Goal: Task Accomplishment & Management: Manage account settings

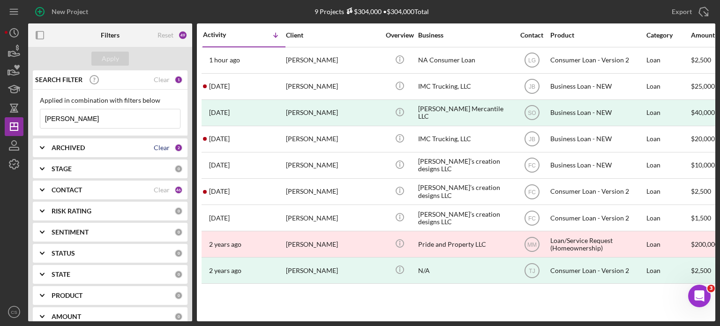
click at [163, 148] on div "Clear" at bounding box center [162, 148] width 16 height 8
click at [155, 193] on div "Clear" at bounding box center [162, 190] width 16 height 8
click at [39, 145] on icon "Icon/Expander" at bounding box center [41, 147] width 23 height 23
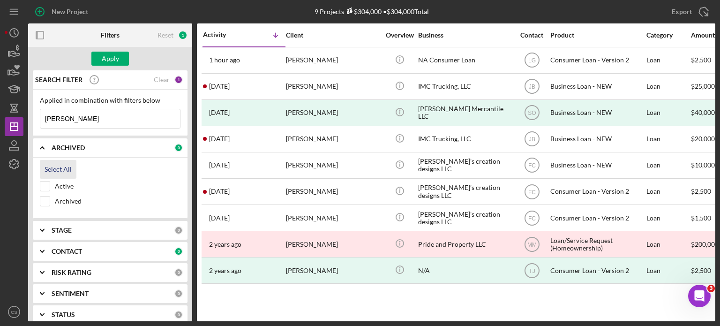
click at [48, 169] on div "Select All" at bounding box center [58, 169] width 27 height 19
checkbox input "true"
click at [41, 247] on icon "Icon/Expander" at bounding box center [41, 251] width 23 height 23
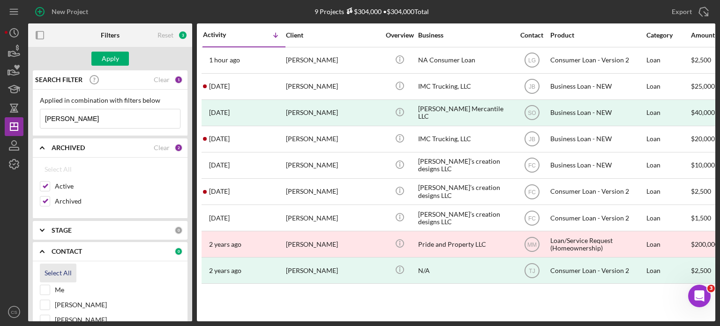
click at [53, 272] on div "Select All" at bounding box center [58, 272] width 27 height 19
checkbox input "true"
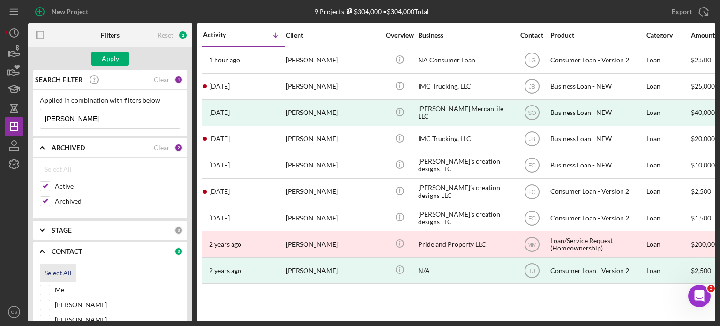
checkbox input "true"
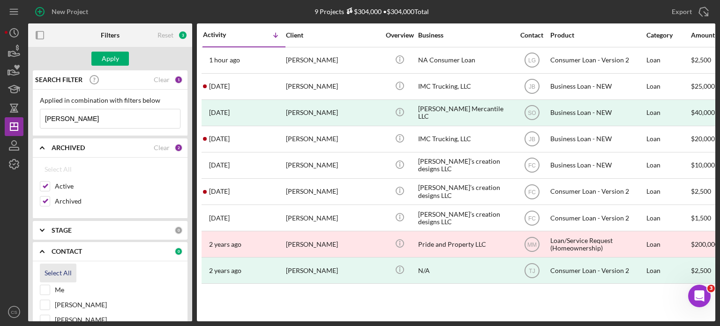
checkbox input "true"
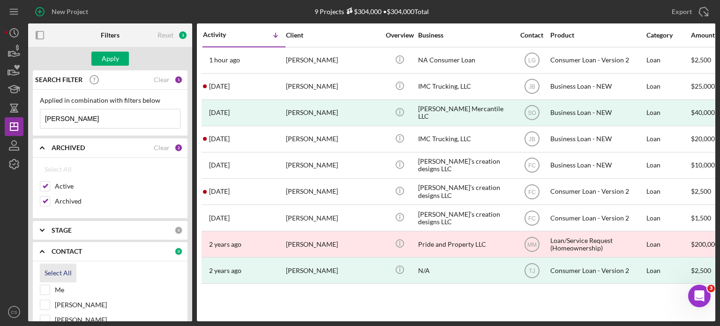
checkbox input "true"
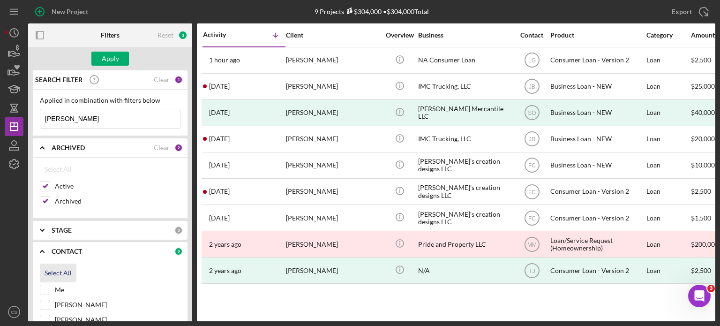
checkbox input "true"
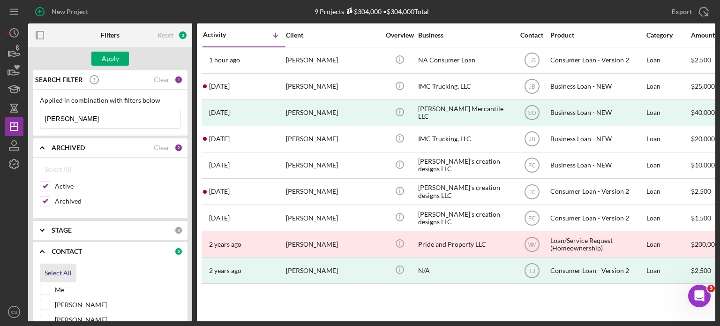
checkbox input "true"
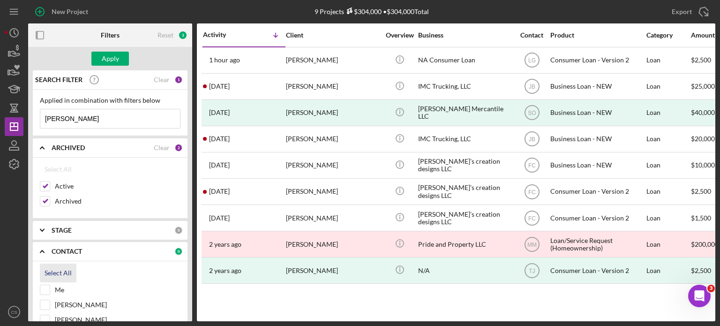
checkbox input "true"
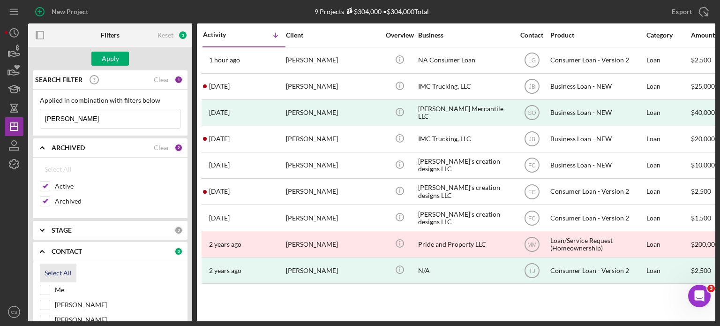
checkbox input "true"
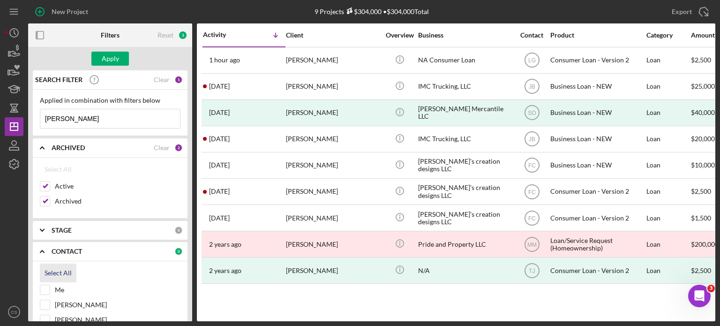
checkbox input "true"
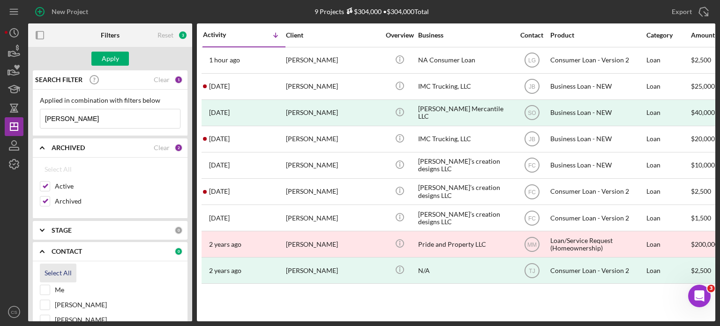
checkbox input "true"
drag, startPoint x: 75, startPoint y: 120, endPoint x: 2, endPoint y: 109, distance: 74.3
click at [2, 109] on div "New Project 9 Projects $304,000 • $304,000 Total [PERSON_NAME] Export Icon/Expo…" at bounding box center [360, 163] width 720 height 326
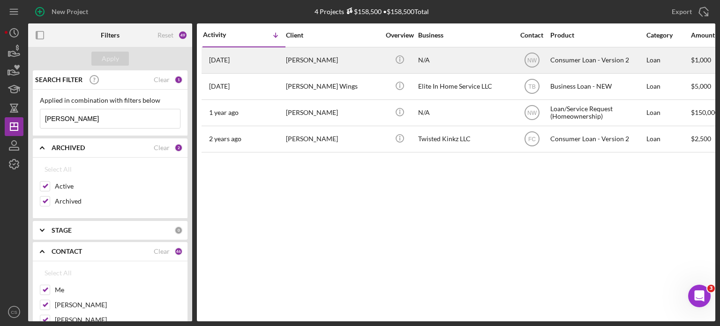
type input "[PERSON_NAME]"
click at [296, 60] on div "[PERSON_NAME]" at bounding box center [333, 60] width 94 height 25
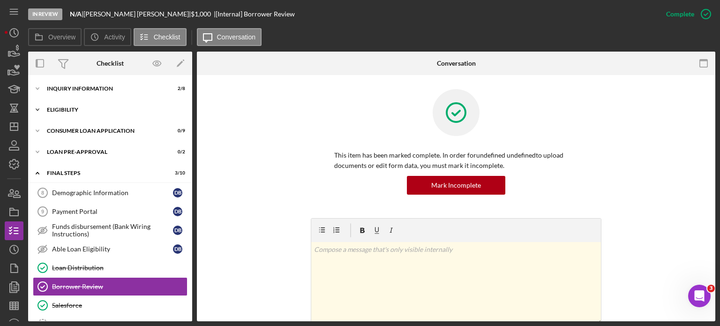
click at [36, 108] on icon "Icon/Expander" at bounding box center [37, 109] width 19 height 19
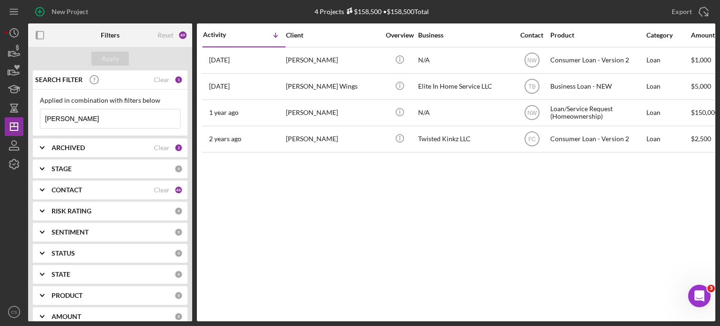
drag, startPoint x: 75, startPoint y: 119, endPoint x: 0, endPoint y: 108, distance: 76.2
click at [0, 108] on div "New Project 4 Projects $158,500 • $158,500 Total [PERSON_NAME] Export Icon/Expo…" at bounding box center [360, 163] width 720 height 326
type input "[PERSON_NAME]"
click at [165, 148] on div "Clear" at bounding box center [162, 148] width 16 height 8
click at [158, 191] on div "Clear" at bounding box center [162, 190] width 16 height 8
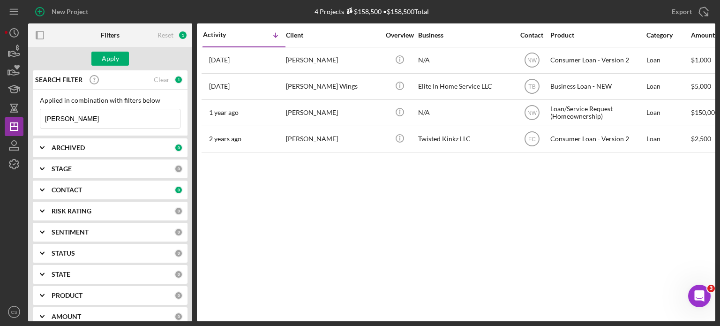
click at [43, 145] on icon "Icon/Expander" at bounding box center [41, 147] width 23 height 23
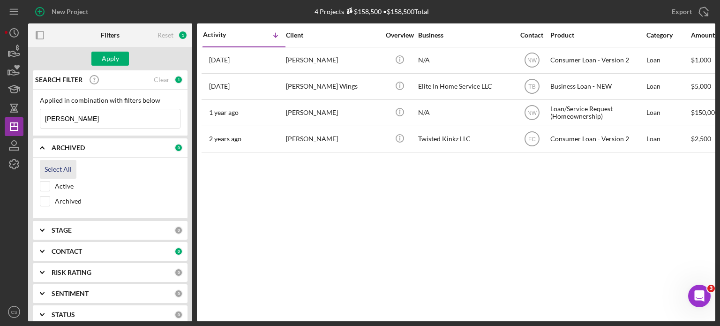
click at [58, 170] on div "Select All" at bounding box center [58, 169] width 27 height 19
checkbox input "true"
click at [42, 250] on icon "Icon/Expander" at bounding box center [41, 251] width 23 height 23
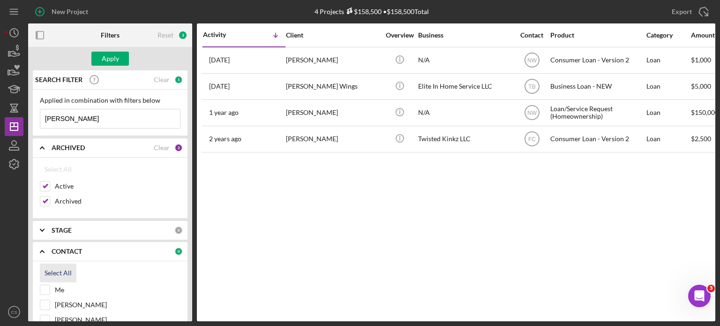
click at [51, 268] on div "Select All" at bounding box center [58, 272] width 27 height 19
checkbox input "true"
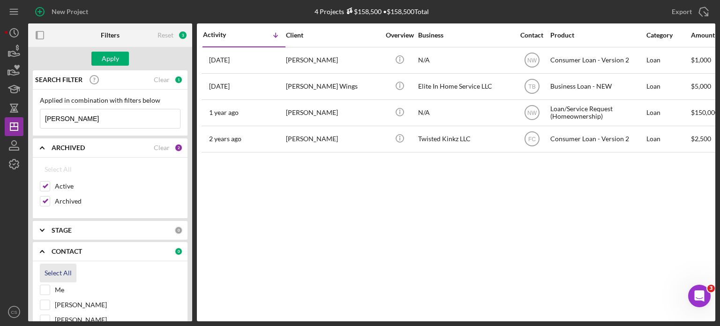
checkbox input "true"
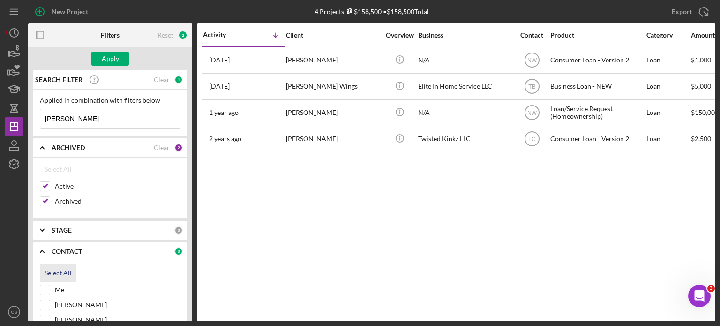
checkbox input "true"
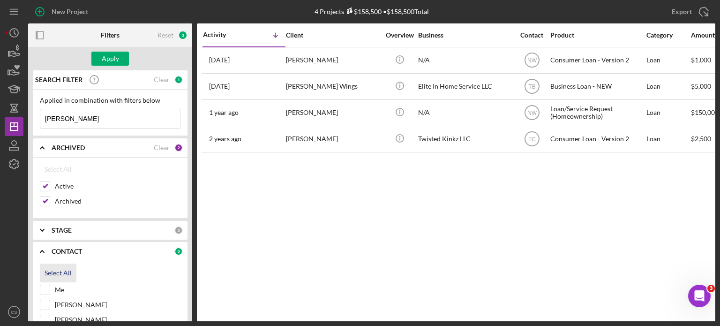
checkbox input "true"
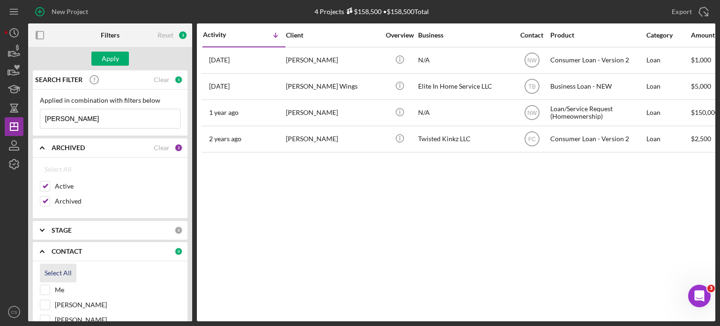
checkbox input "true"
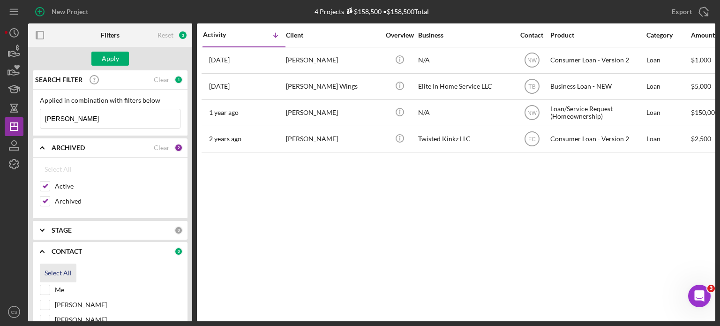
checkbox input "true"
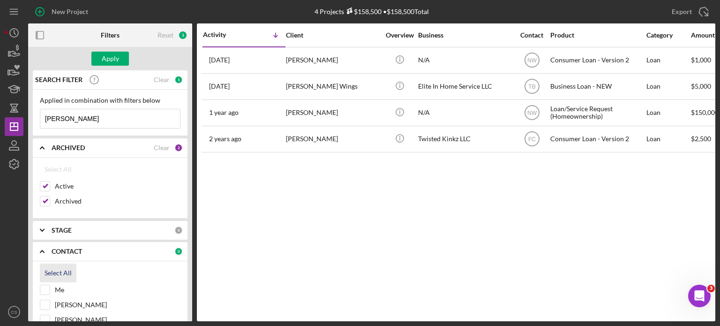
checkbox input "true"
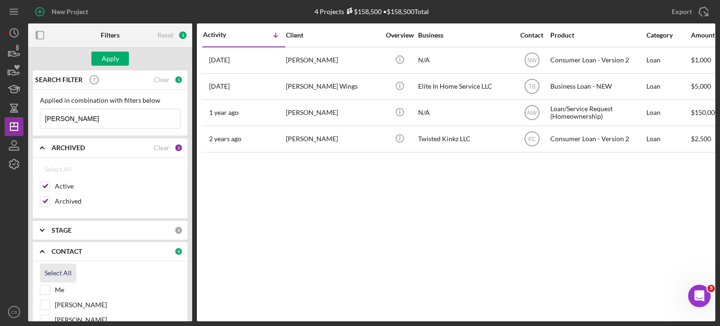
checkbox input "true"
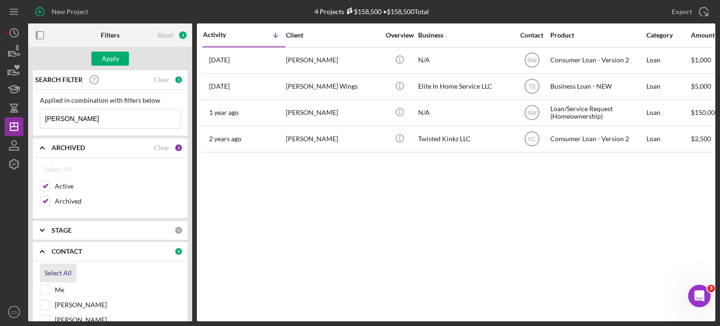
checkbox input "true"
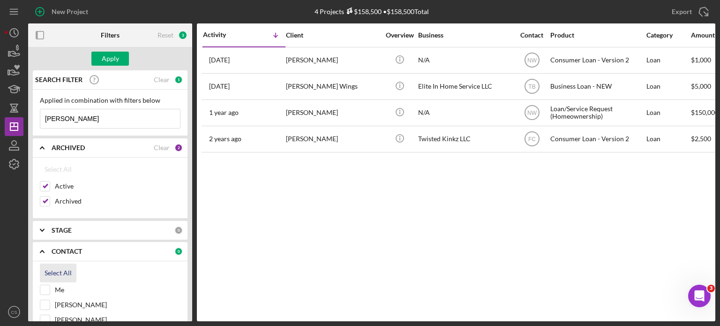
checkbox input "true"
click at [105, 63] on div "Apply" at bounding box center [110, 59] width 17 height 14
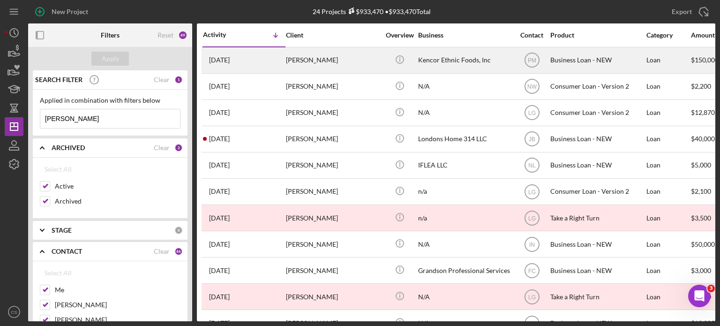
click at [331, 61] on div "[PERSON_NAME]" at bounding box center [333, 60] width 94 height 25
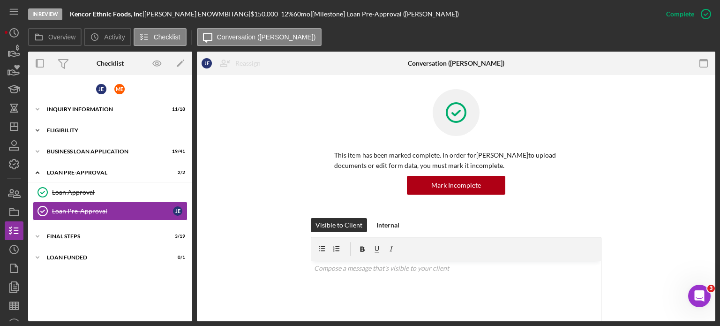
click at [36, 129] on polyline at bounding box center [37, 130] width 3 height 2
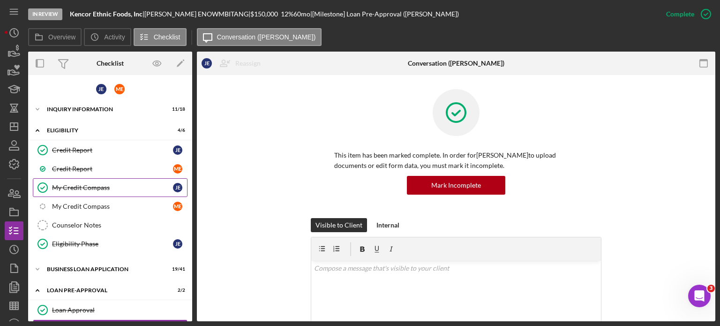
click at [60, 185] on div "My Credit Compass" at bounding box center [112, 188] width 121 height 8
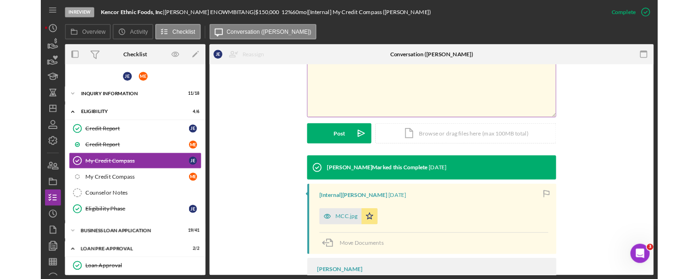
scroll to position [234, 0]
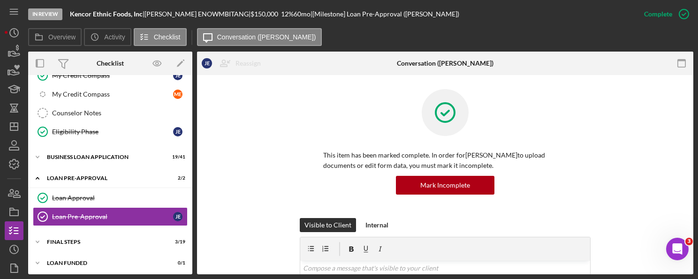
scroll to position [113, 0]
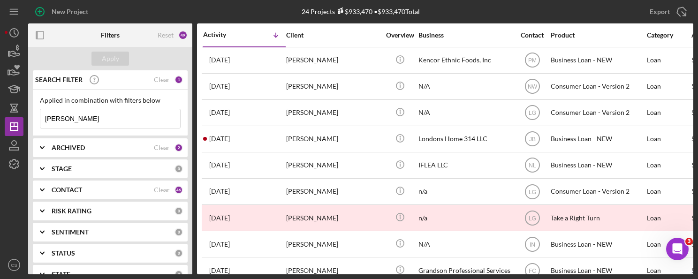
click at [69, 118] on input "[PERSON_NAME]" at bounding box center [110, 118] width 140 height 19
type input "j"
type input "[PERSON_NAME]"
click at [161, 148] on div "Clear" at bounding box center [162, 148] width 16 height 8
click at [157, 193] on div "Clear" at bounding box center [162, 190] width 16 height 8
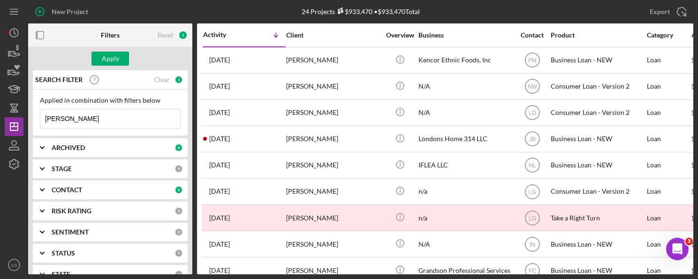
click at [71, 150] on b "ARCHIVED" at bounding box center [68, 148] width 33 height 8
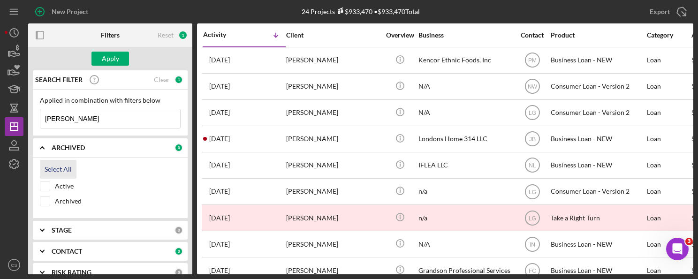
click at [59, 171] on div "Select All" at bounding box center [58, 169] width 27 height 19
checkbox input "true"
click at [174, 250] on div "0" at bounding box center [178, 251] width 8 height 8
click at [62, 271] on div "Select All" at bounding box center [58, 272] width 27 height 19
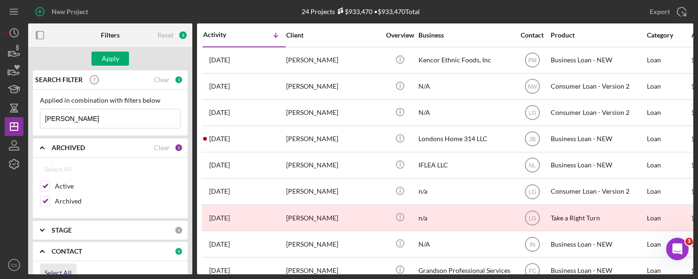
checkbox input "true"
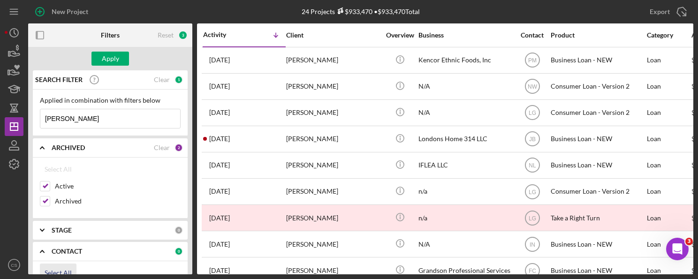
checkbox input "true"
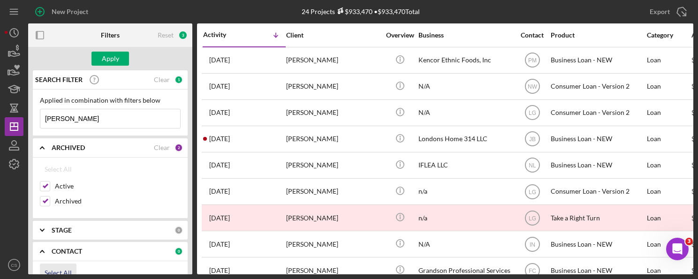
checkbox input "true"
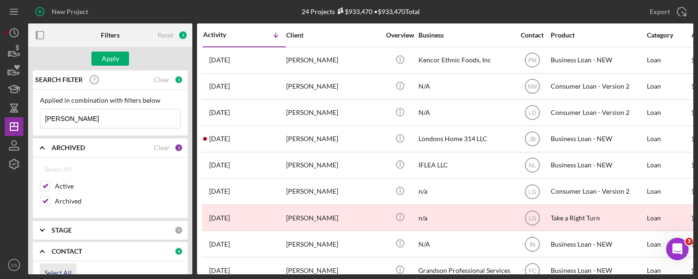
checkbox input "true"
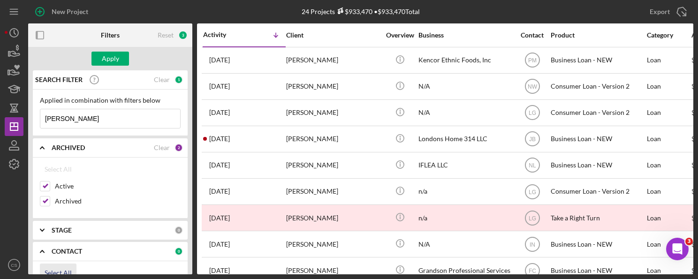
checkbox input "true"
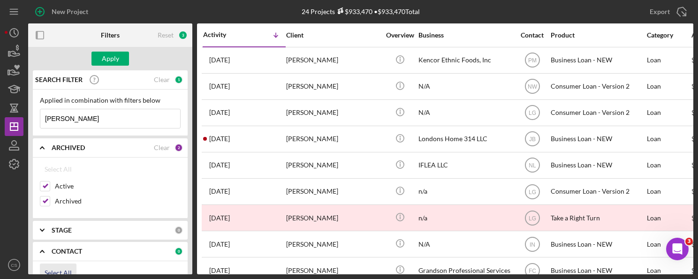
checkbox input "true"
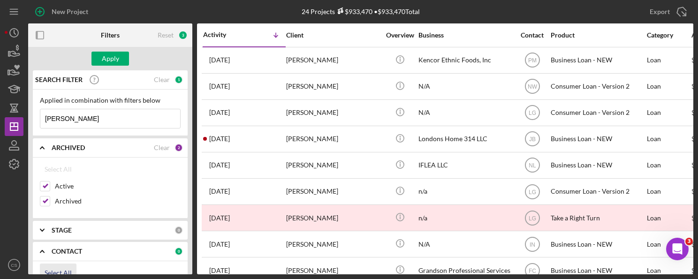
checkbox input "true"
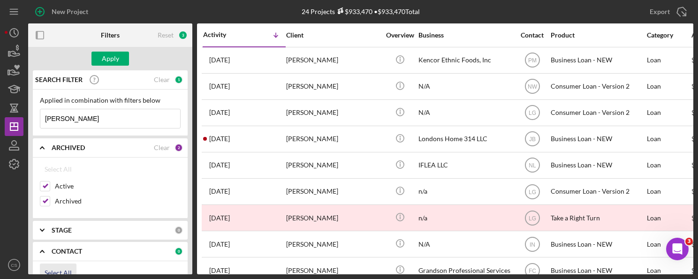
checkbox input "true"
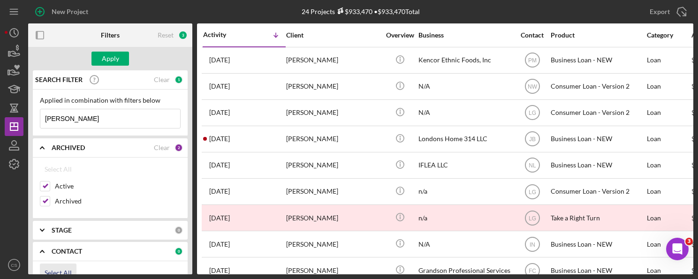
checkbox input "true"
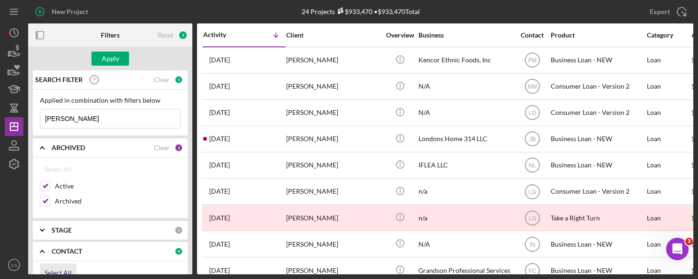
checkbox input "true"
click at [111, 57] on div "Apply" at bounding box center [110, 59] width 17 height 14
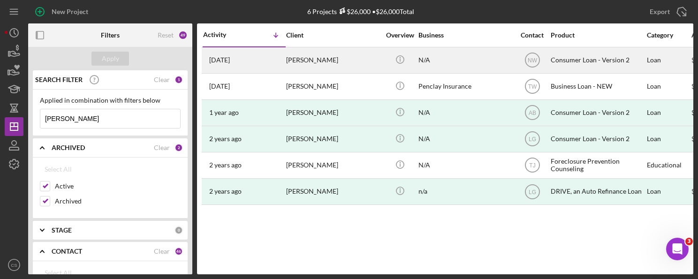
click at [227, 60] on time "[DATE]" at bounding box center [219, 60] width 21 height 8
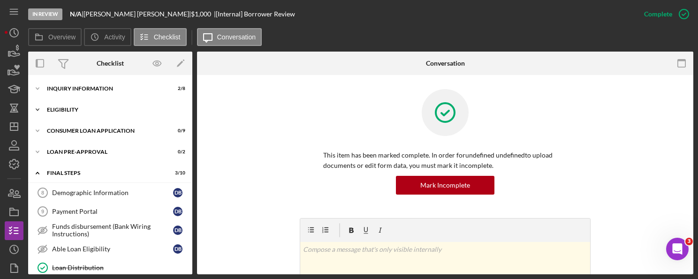
click at [38, 111] on icon "Icon/Expander" at bounding box center [37, 109] width 19 height 19
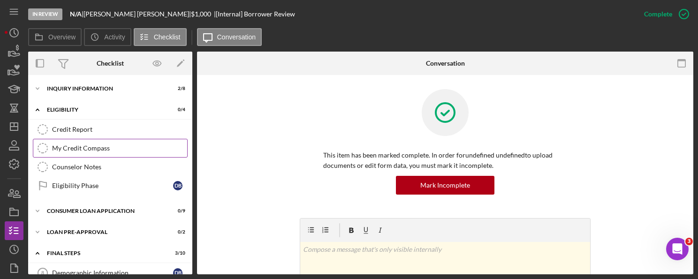
click at [42, 144] on icon "My Credit Compass" at bounding box center [42, 147] width 23 height 23
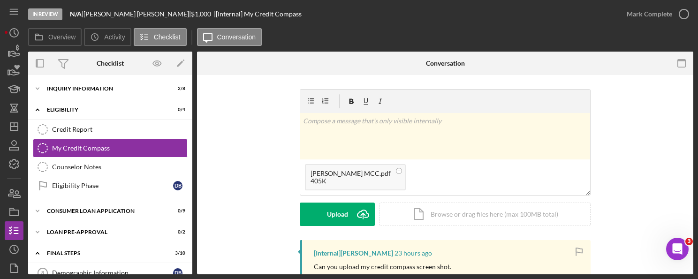
scroll to position [47, 0]
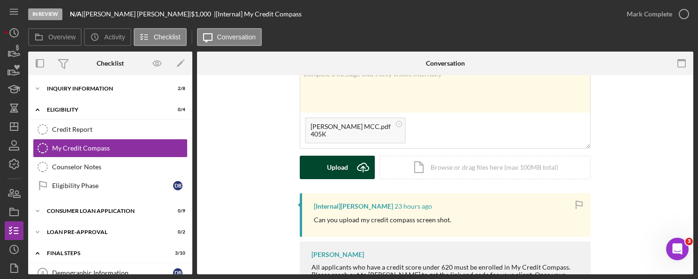
click at [357, 166] on icon "Icon/Upload" at bounding box center [362, 167] width 23 height 23
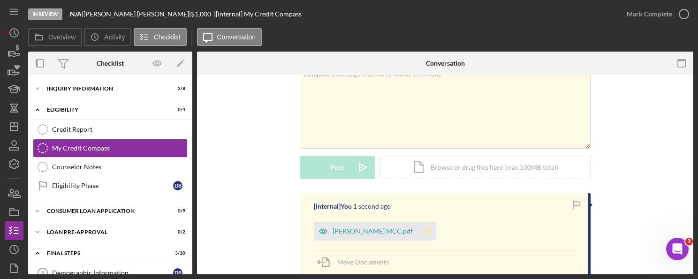
click at [422, 232] on icon "Icon/Star" at bounding box center [426, 231] width 19 height 19
click at [677, 13] on icon "button" at bounding box center [683, 13] width 23 height 23
